Goal: Find specific page/section: Find specific page/section

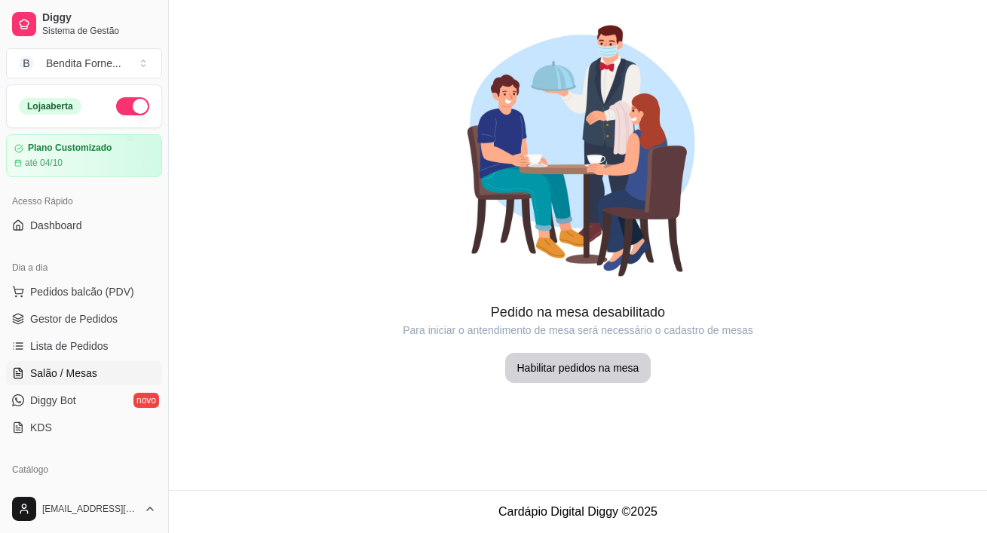
scroll to position [284, 0]
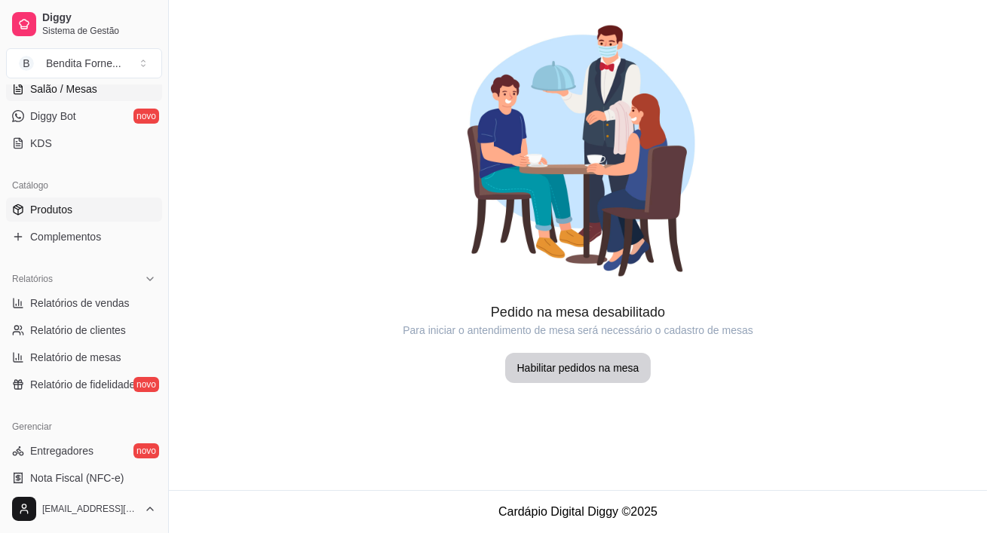
click at [67, 204] on span "Produtos" at bounding box center [51, 209] width 42 height 15
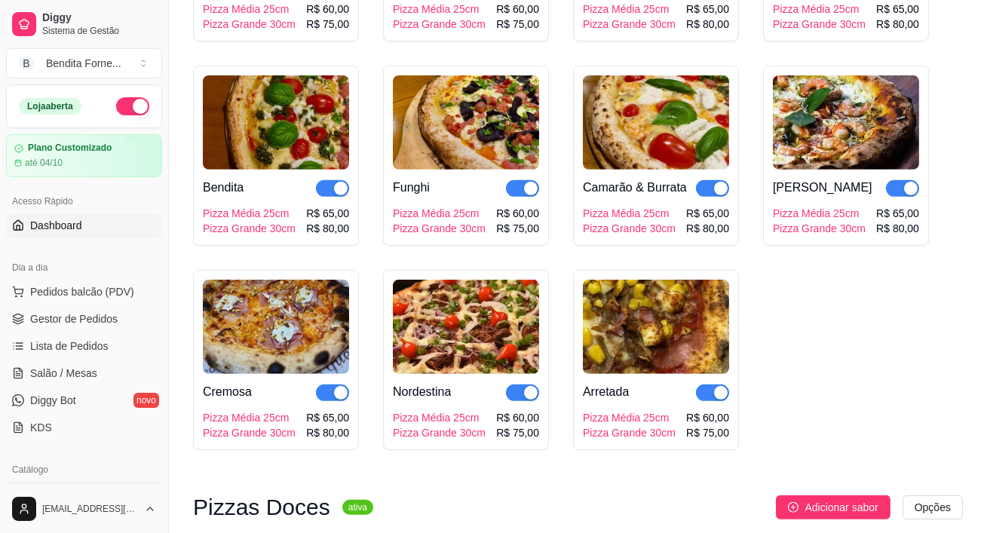
click at [72, 222] on span "Dashboard" at bounding box center [56, 225] width 52 height 15
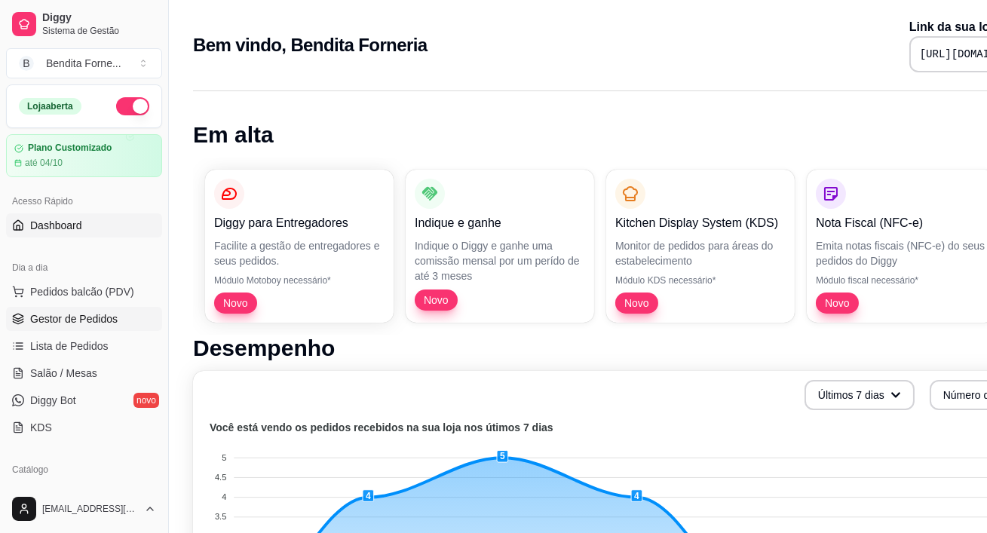
click at [97, 316] on span "Gestor de Pedidos" at bounding box center [73, 318] width 87 height 15
